Goal: Task Accomplishment & Management: Use online tool/utility

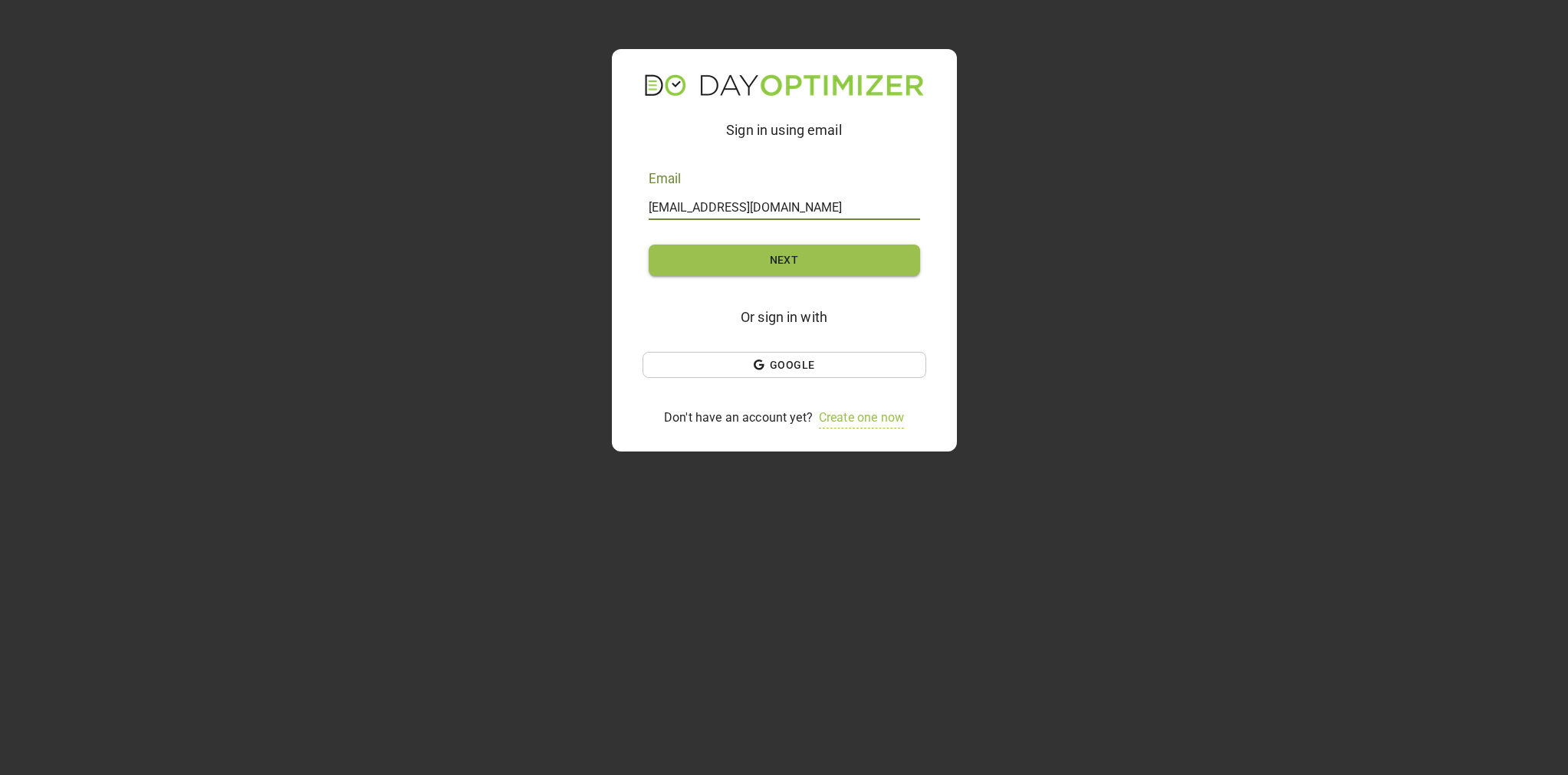
type input "[EMAIL_ADDRESS][DOMAIN_NAME]"
click at [737, 276] on form "Email [EMAIL_ADDRESS][DOMAIN_NAME] Next" at bounding box center [784, 223] width 271 height 130
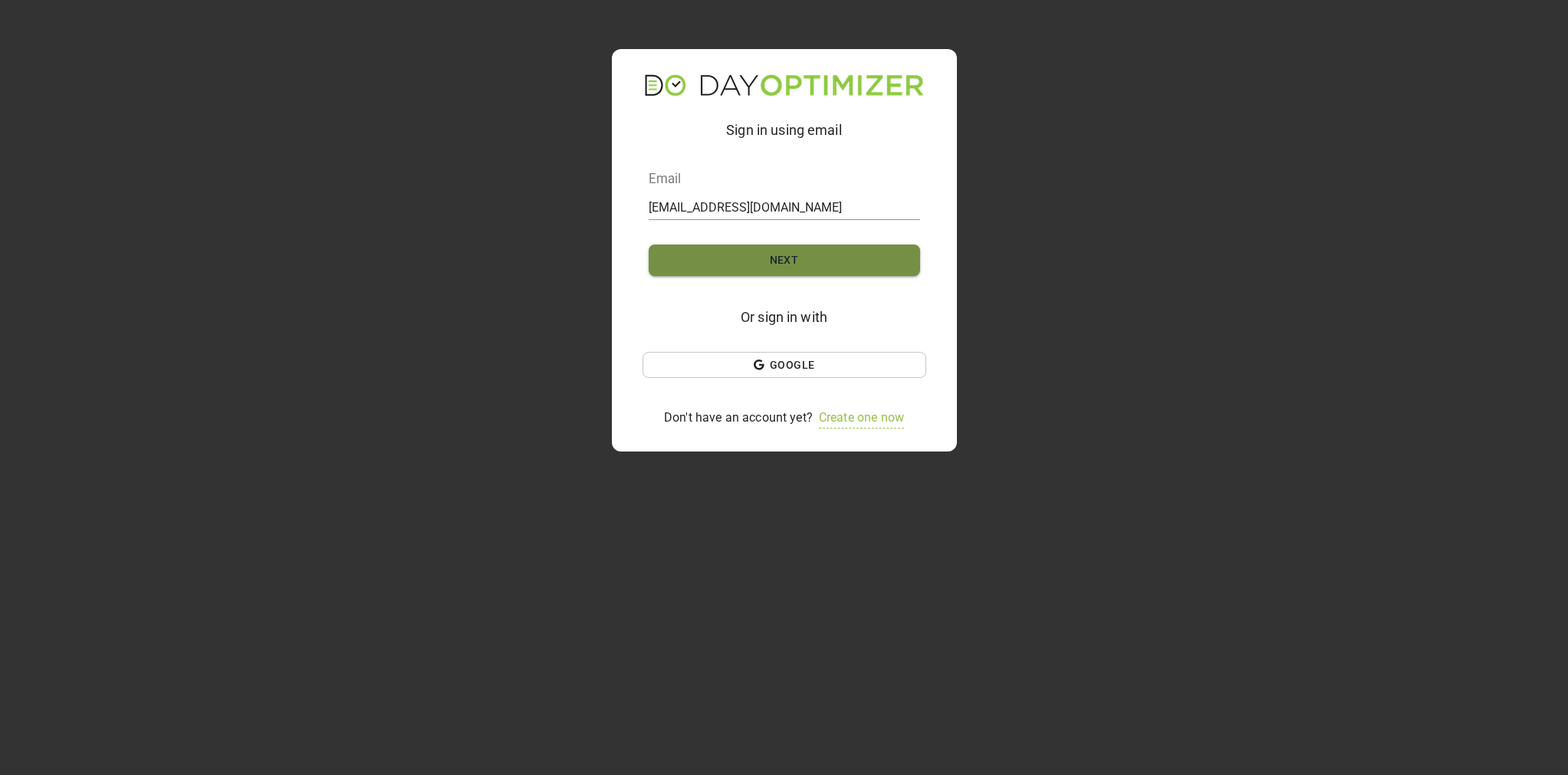
click at [748, 258] on span "Next" at bounding box center [784, 260] width 222 height 19
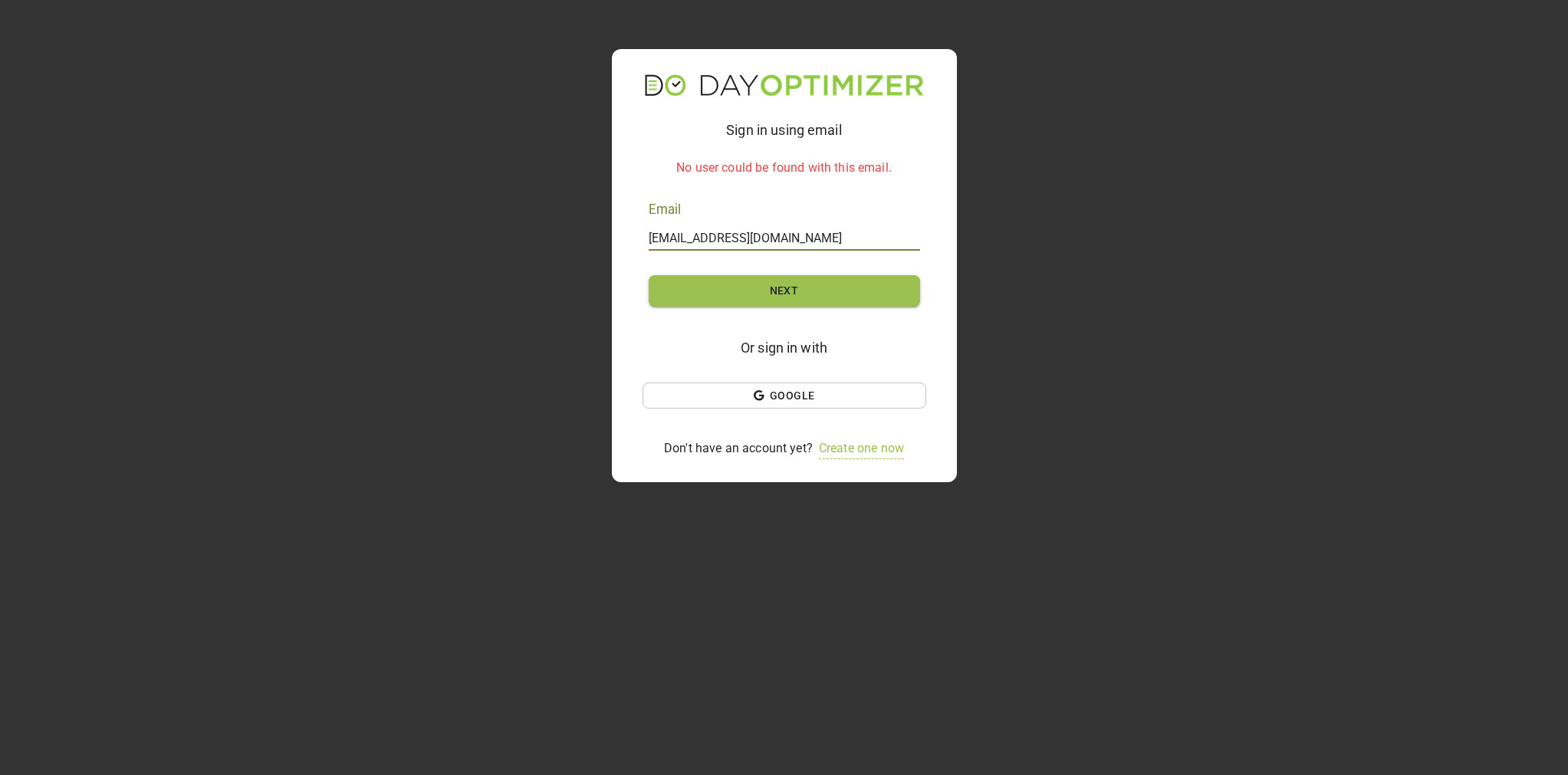
drag, startPoint x: 673, startPoint y: 237, endPoint x: 560, endPoint y: 232, distance: 113.1
type input "[EMAIL_ADDRESS][DOMAIN_NAME]"
click at [755, 286] on span "Next" at bounding box center [784, 290] width 222 height 19
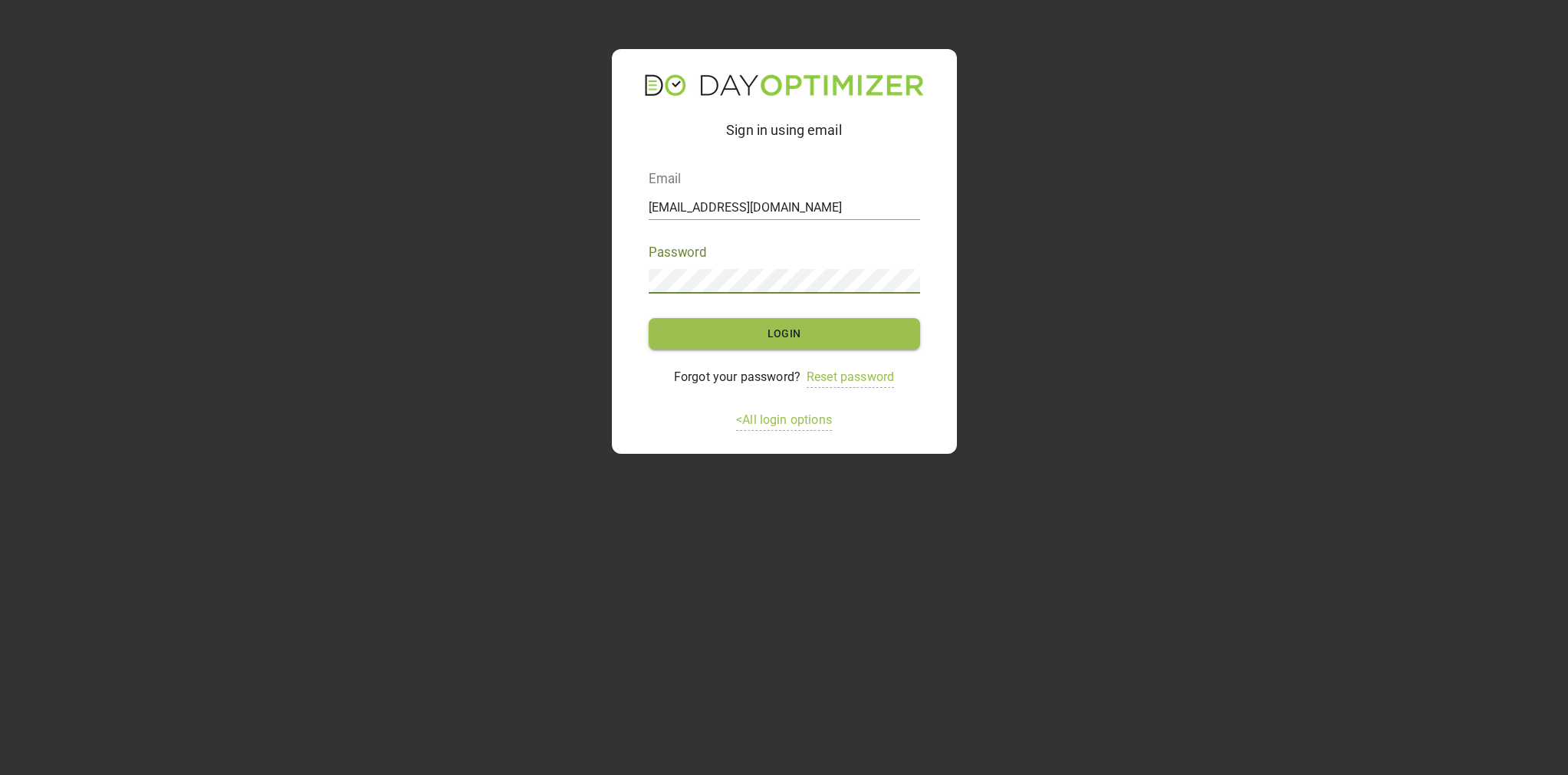
click at [789, 325] on span "Login" at bounding box center [784, 334] width 222 height 19
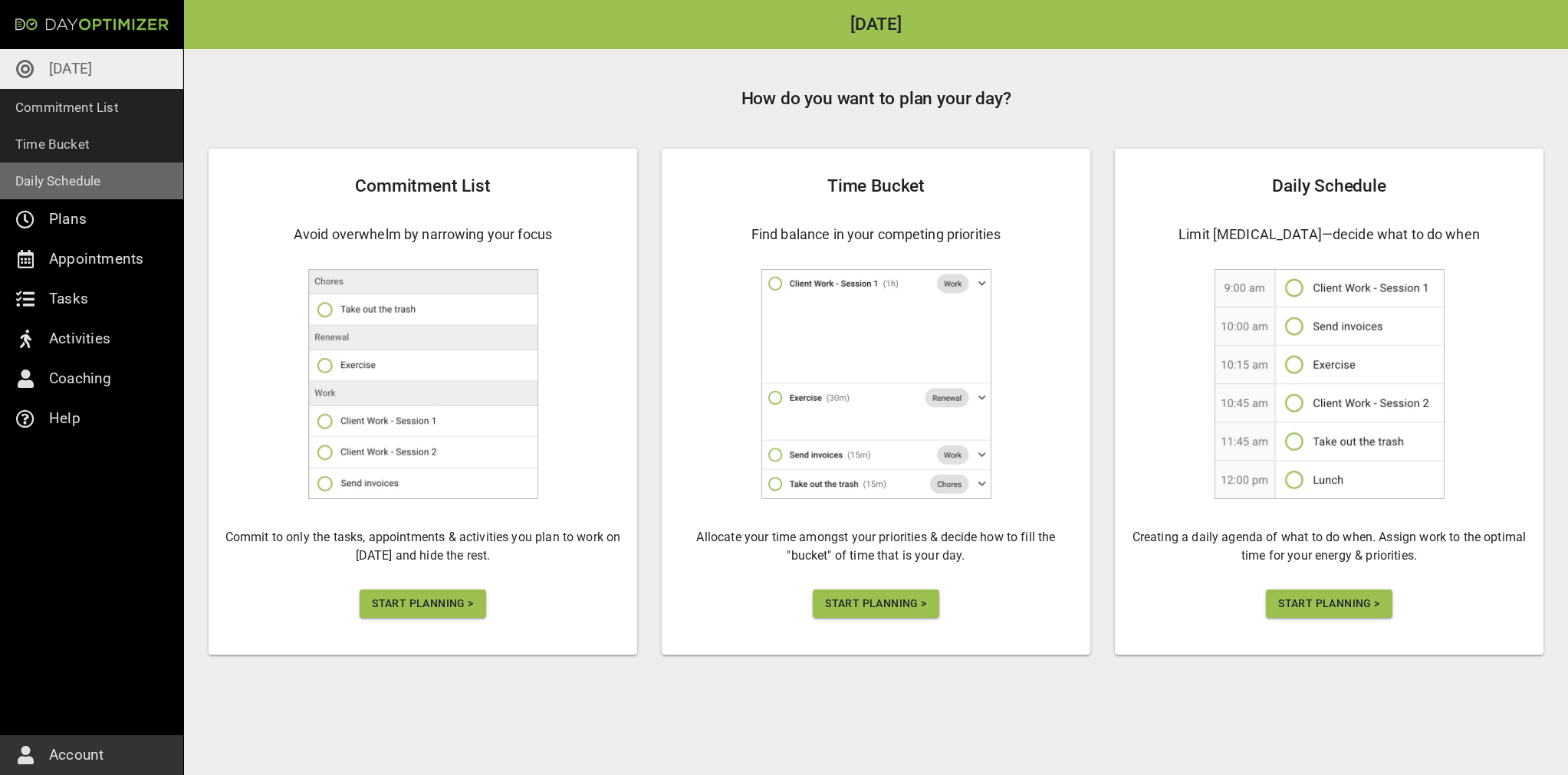
click at [83, 184] on p "Daily Schedule" at bounding box center [58, 181] width 86 height 21
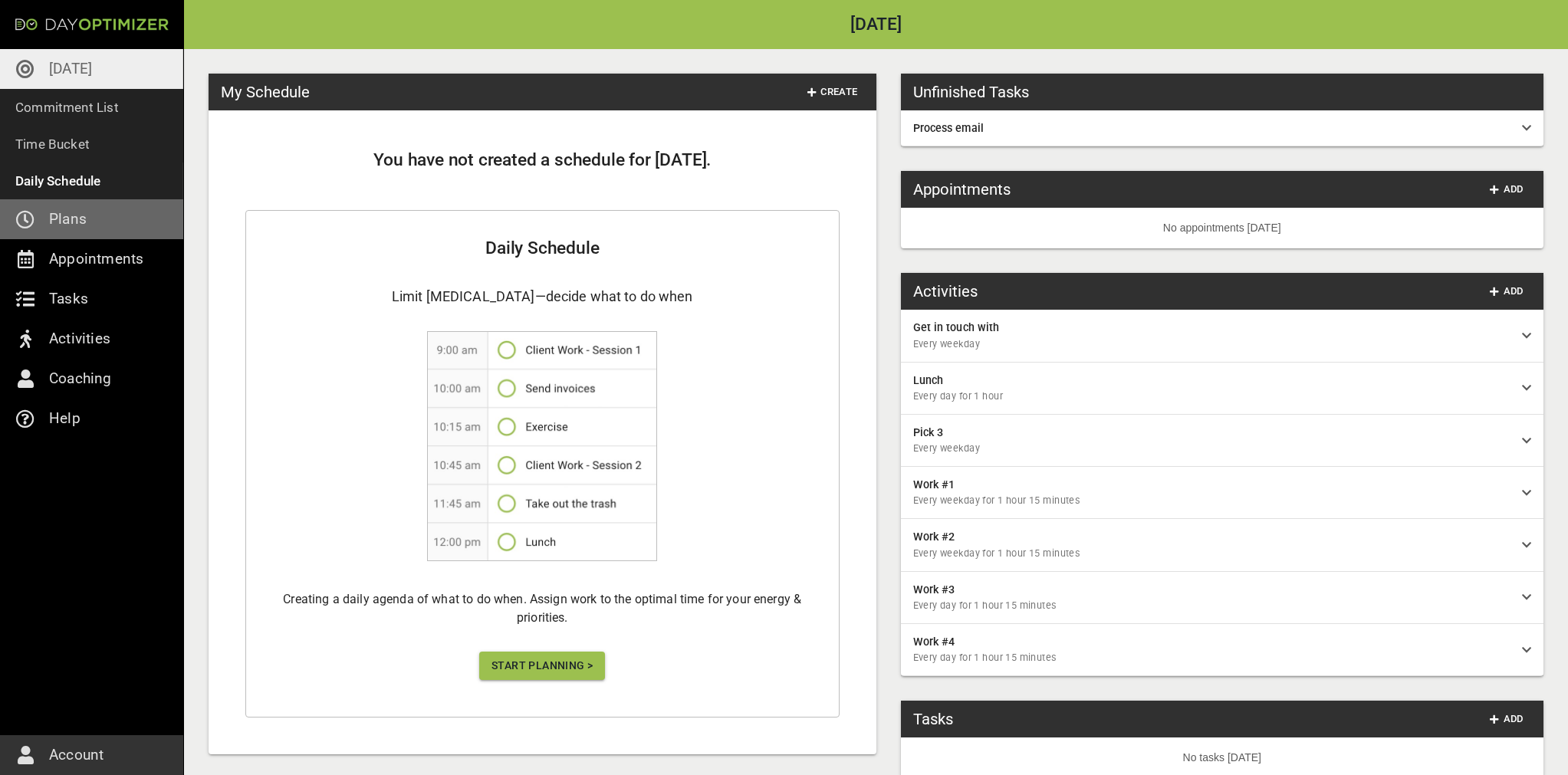
click at [47, 217] on link "Plans" at bounding box center [91, 218] width 183 height 40
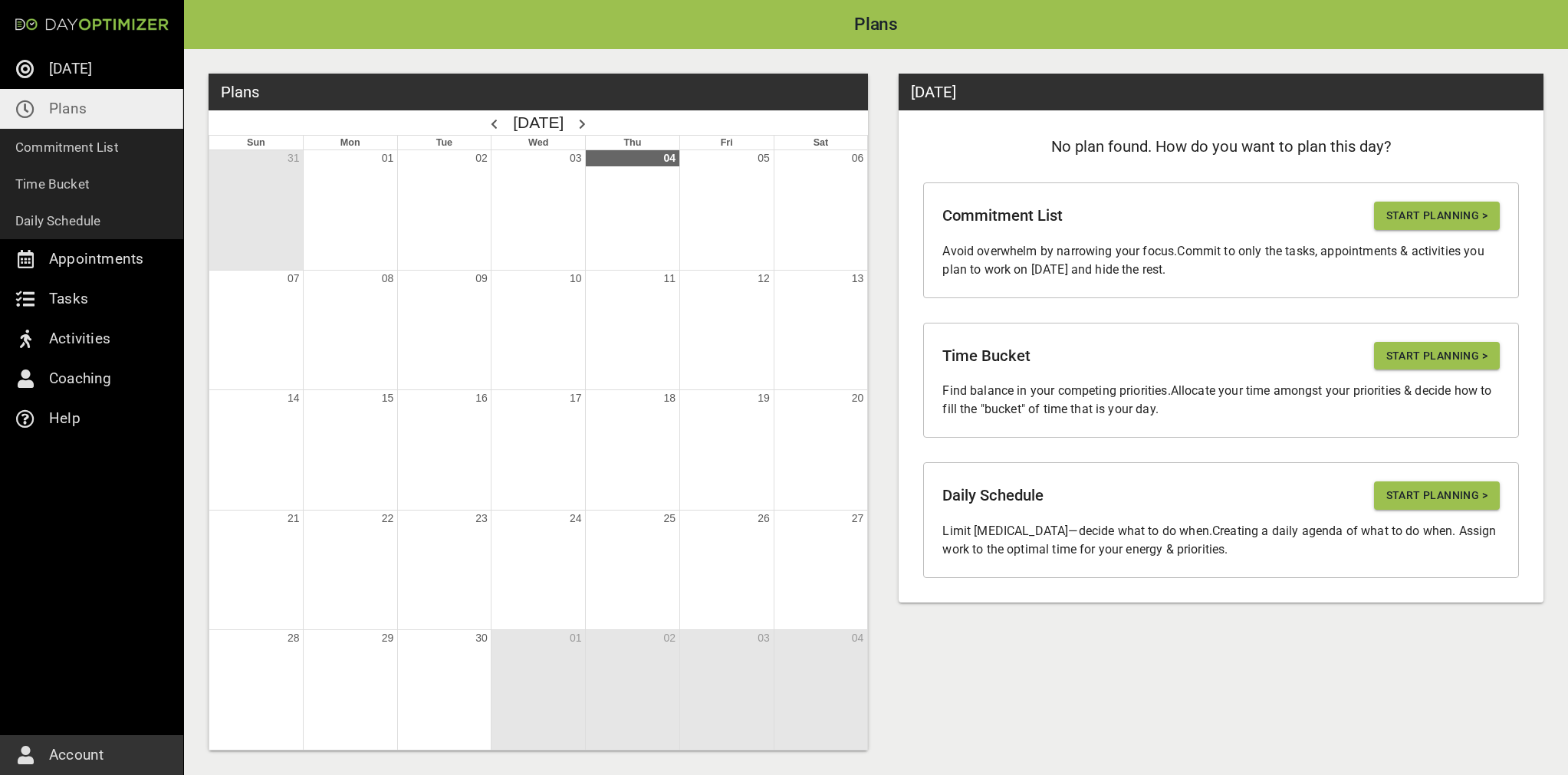
click at [1434, 350] on span "Start Planning >" at bounding box center [1437, 356] width 101 height 19
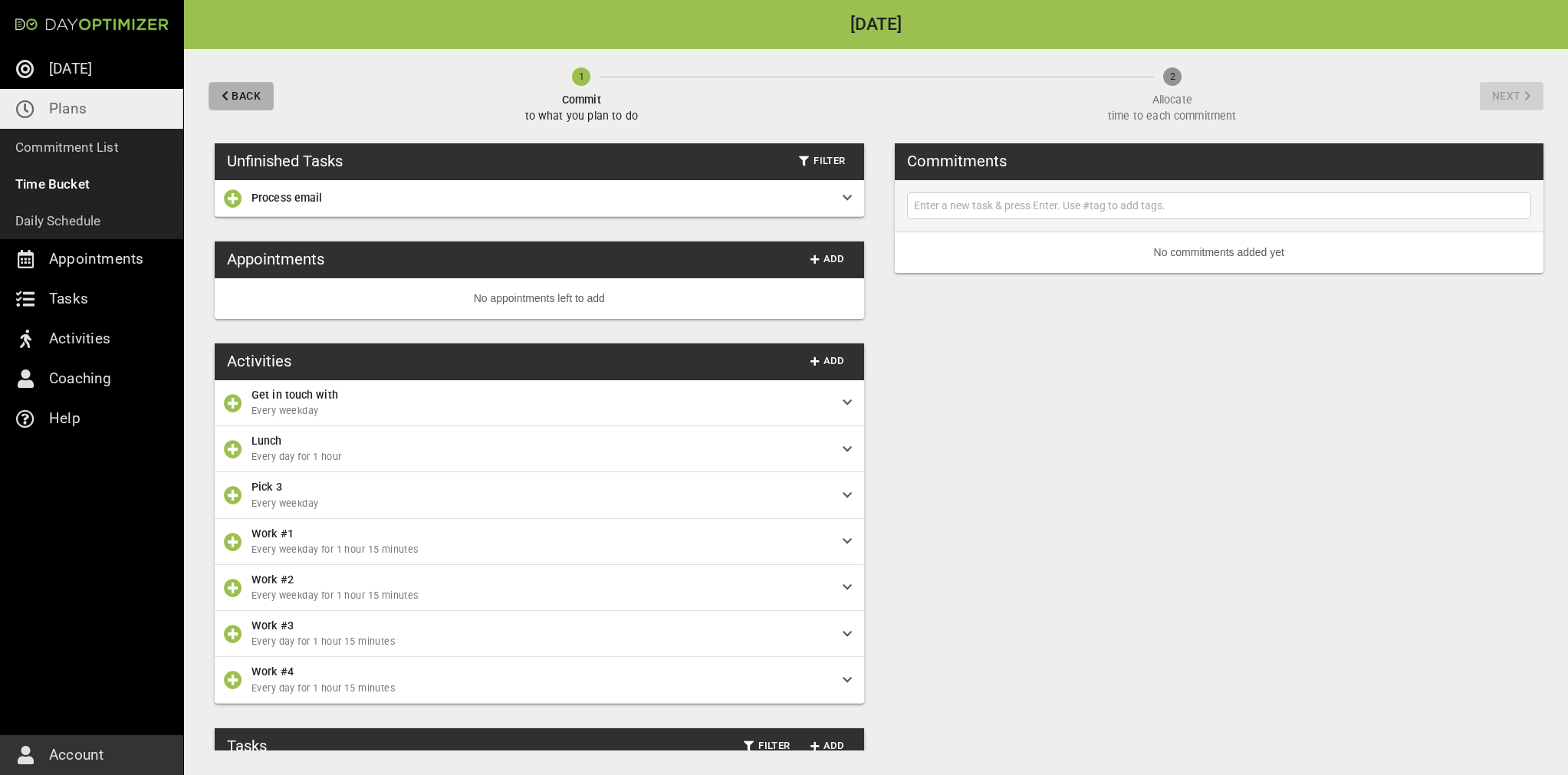
click at [230, 95] on span "Back" at bounding box center [241, 96] width 39 height 19
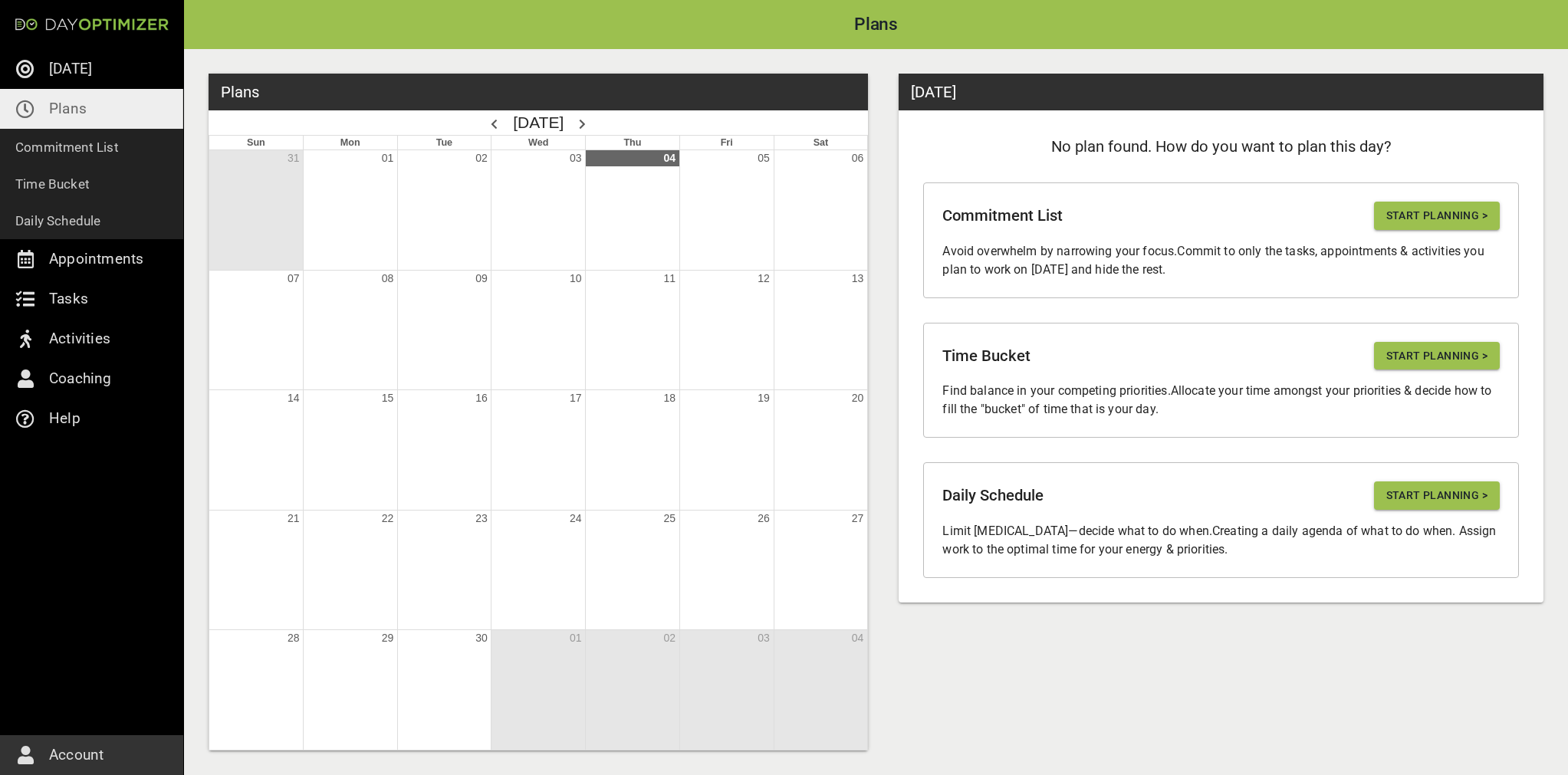
click at [1409, 492] on span "Start Planning >" at bounding box center [1437, 495] width 101 height 19
